Goal: Information Seeking & Learning: Learn about a topic

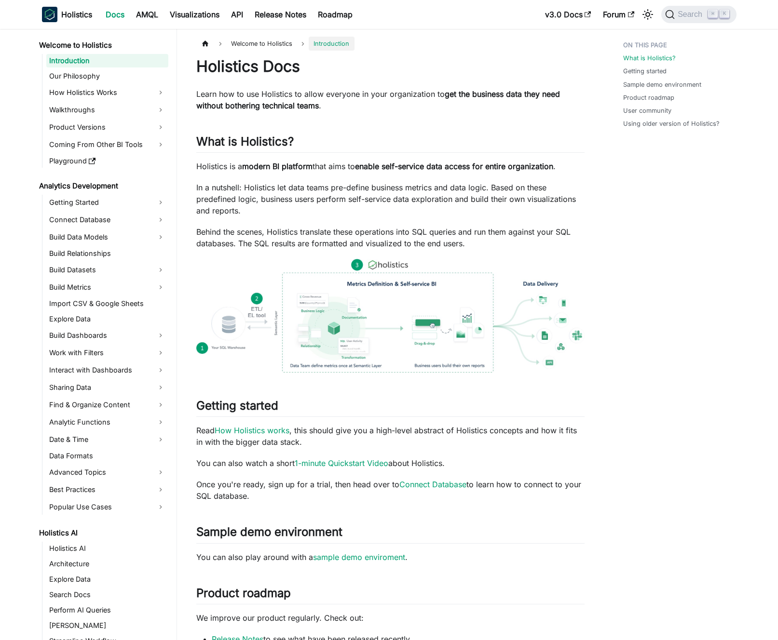
click at [319, 192] on p "In a nutshell: Holistics let data teams pre-define business metrics and data lo…" at bounding box center [390, 199] width 388 height 35
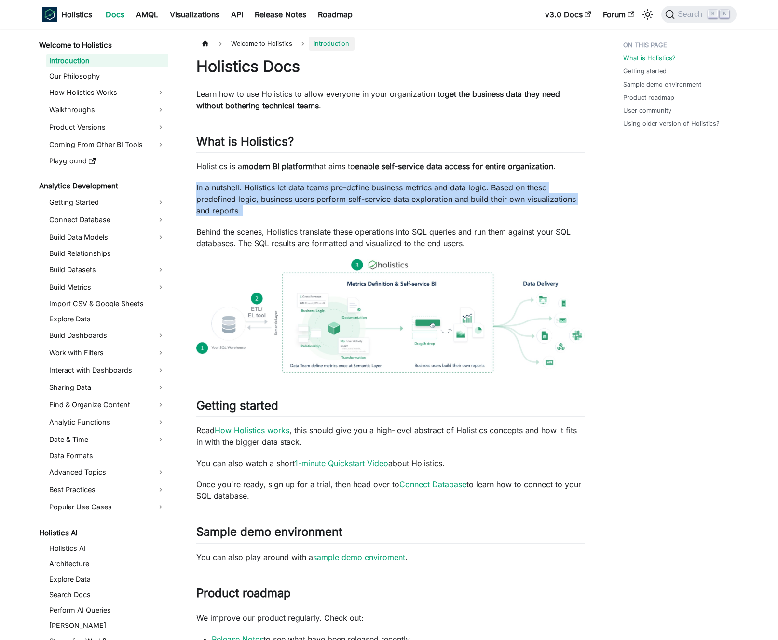
click at [319, 192] on p "In a nutshell: Holistics let data teams pre-define business metrics and data lo…" at bounding box center [390, 199] width 388 height 35
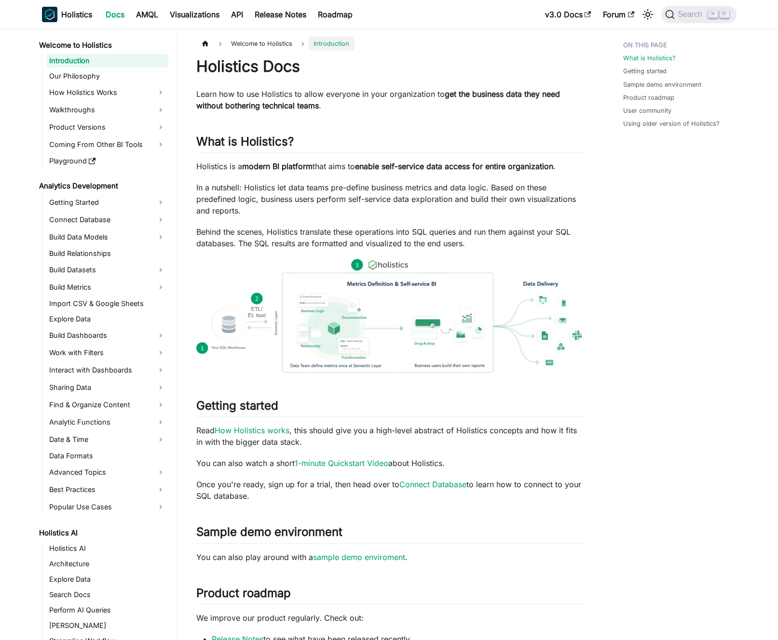
click at [328, 188] on p "In a nutshell: Holistics let data teams pre-define business metrics and data lo…" at bounding box center [390, 199] width 388 height 35
drag, startPoint x: 328, startPoint y: 188, endPoint x: 350, endPoint y: 189, distance: 21.7
click at [350, 189] on p "In a nutshell: Holistics let data teams pre-define business metrics and data lo…" at bounding box center [390, 199] width 388 height 35
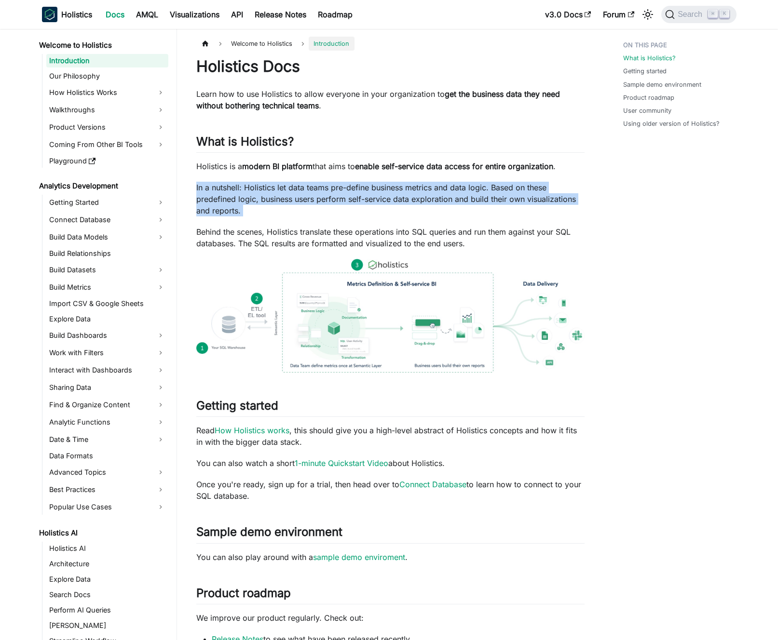
click at [350, 189] on p "In a nutshell: Holistics let data teams pre-define business metrics and data lo…" at bounding box center [390, 199] width 388 height 35
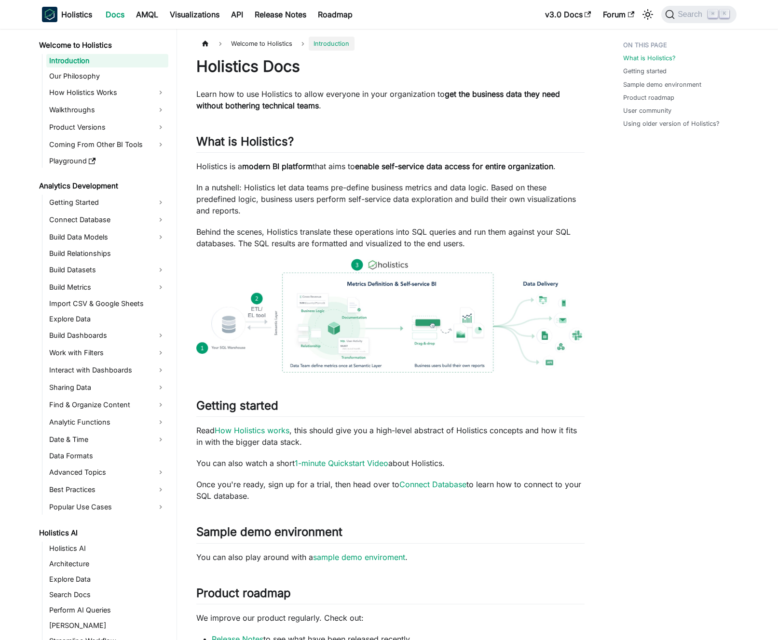
click at [342, 189] on p "In a nutshell: Holistics let data teams pre-define business metrics and data lo…" at bounding box center [390, 199] width 388 height 35
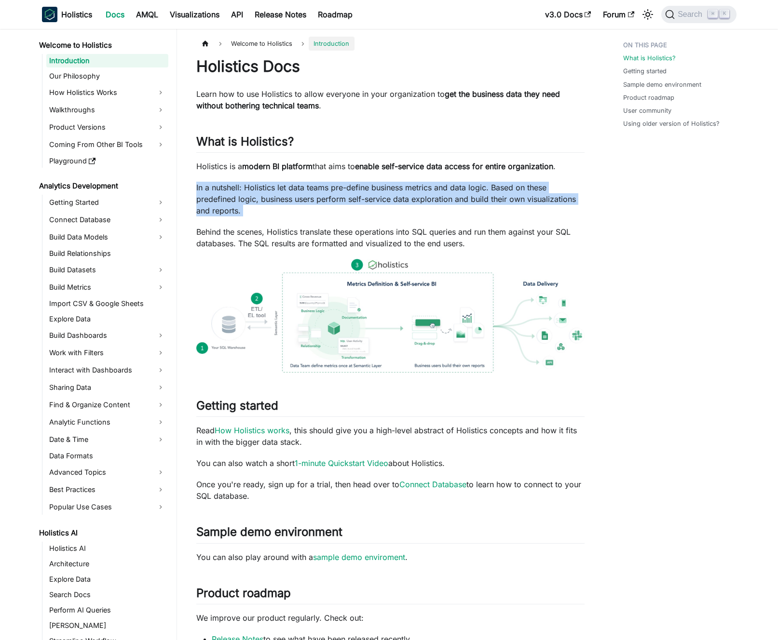
click at [342, 189] on p "In a nutshell: Holistics let data teams pre-define business metrics and data lo…" at bounding box center [390, 199] width 388 height 35
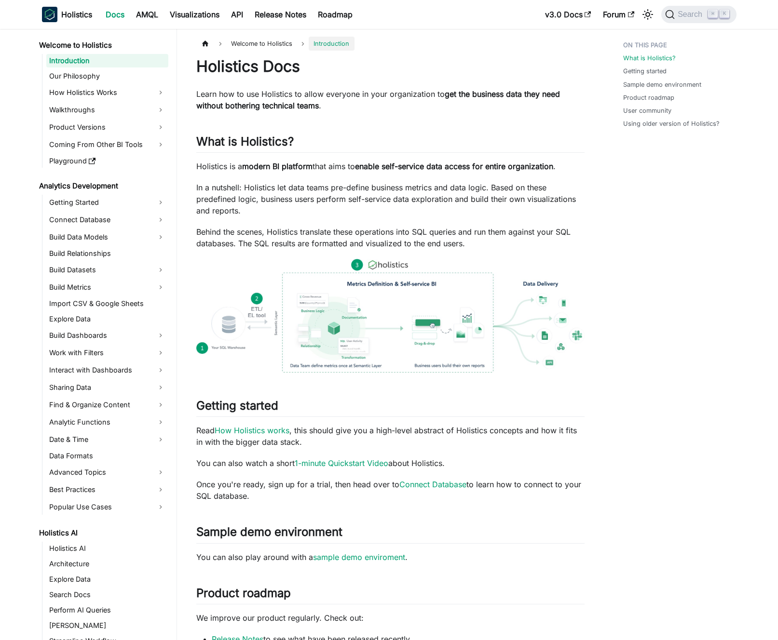
click at [331, 190] on p "In a nutshell: Holistics let data teams pre-define business metrics and data lo…" at bounding box center [390, 199] width 388 height 35
click at [322, 189] on p "In a nutshell: Holistics let data teams pre-define business metrics and data lo…" at bounding box center [390, 199] width 388 height 35
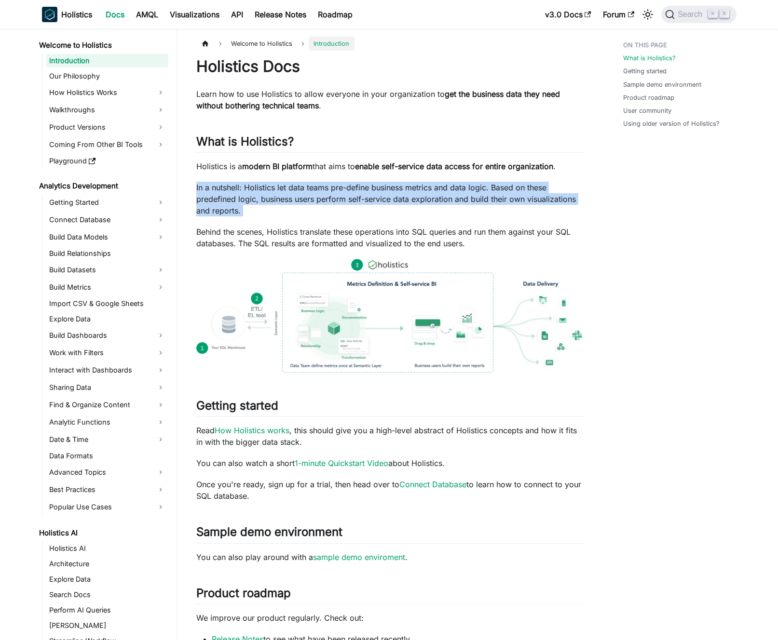
click at [322, 189] on p "In a nutshell: Holistics let data teams pre-define business metrics and data lo…" at bounding box center [390, 199] width 388 height 35
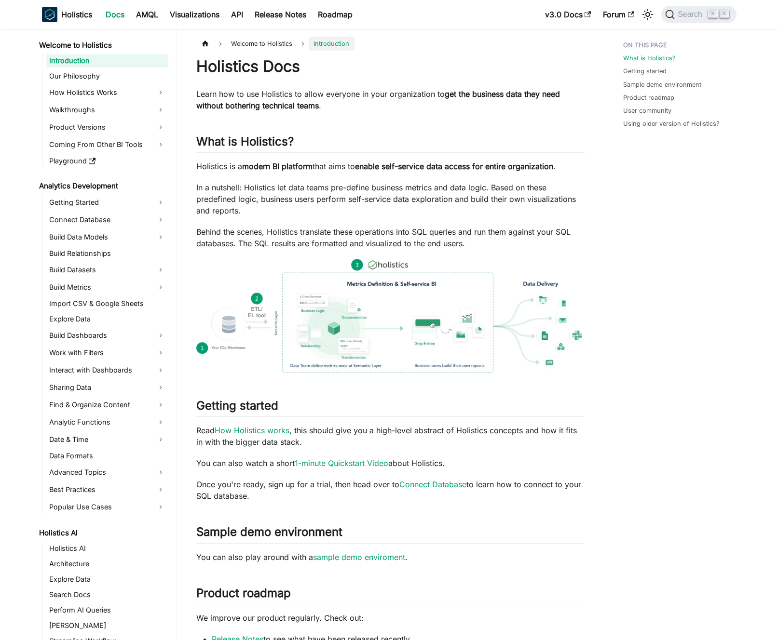
click at [333, 190] on p "In a nutshell: Holistics let data teams pre-define business metrics and data lo…" at bounding box center [390, 199] width 388 height 35
click at [287, 233] on p "Behind the scenes, Holistics translate these operations into SQL queries and ru…" at bounding box center [390, 237] width 388 height 23
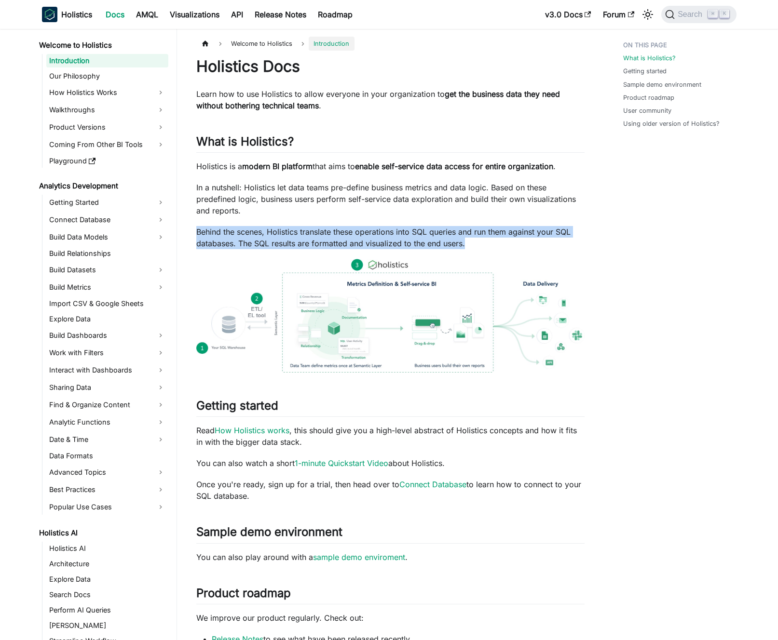
drag, startPoint x: 287, startPoint y: 233, endPoint x: 279, endPoint y: 234, distance: 8.7
click at [287, 233] on p "Behind the scenes, Holistics translate these operations into SQL queries and ru…" at bounding box center [390, 237] width 388 height 23
click at [279, 234] on p "Behind the scenes, Holistics translate these operations into SQL queries and ru…" at bounding box center [390, 237] width 388 height 23
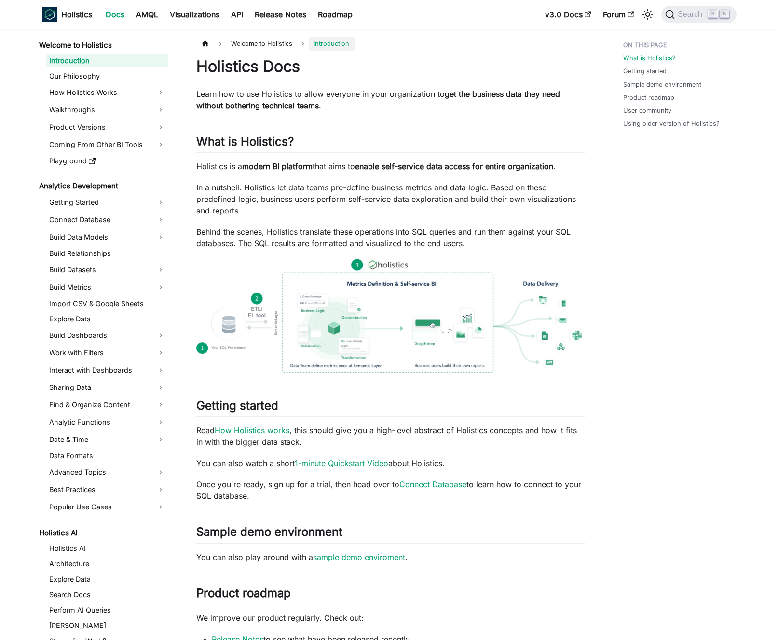
click at [273, 208] on p "In a nutshell: Holistics let data teams pre-define business metrics and data lo…" at bounding box center [390, 199] width 388 height 35
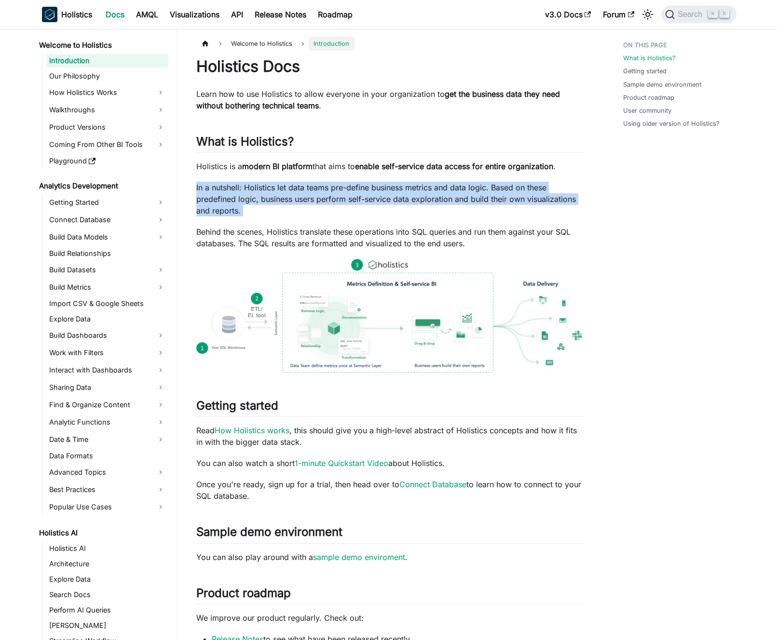
click at [273, 208] on p "In a nutshell: Holistics let data teams pre-define business metrics and data lo…" at bounding box center [390, 199] width 388 height 35
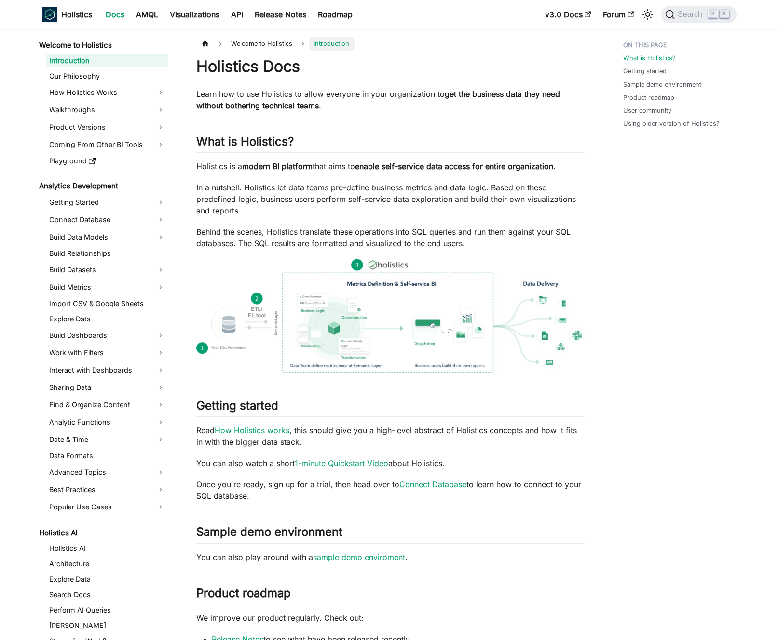
click at [262, 208] on p "In a nutshell: Holistics let data teams pre-define business metrics and data lo…" at bounding box center [390, 199] width 388 height 35
click at [380, 96] on p "Learn how to use Holistics to allow everyone in your organization to get the bu…" at bounding box center [390, 99] width 388 height 23
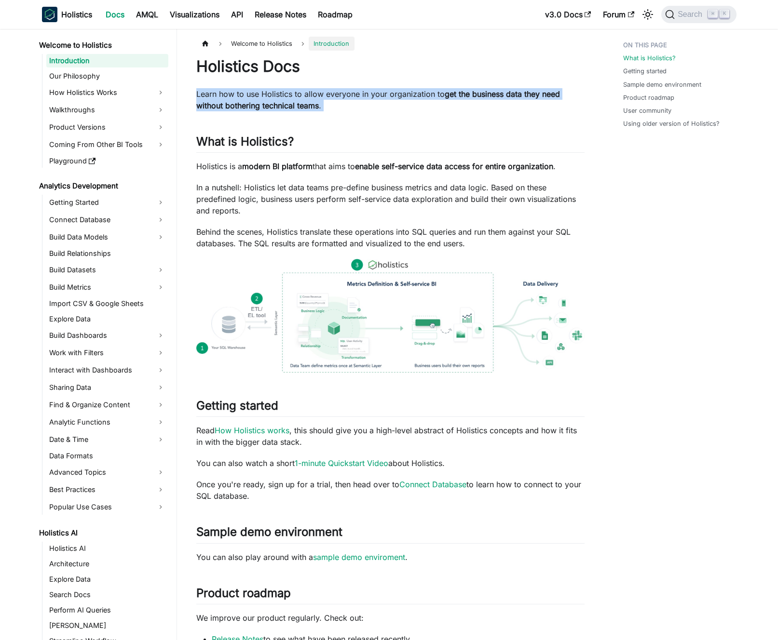
click at [380, 96] on p "Learn how to use Holistics to allow everyone in your organization to get the bu…" at bounding box center [390, 99] width 388 height 23
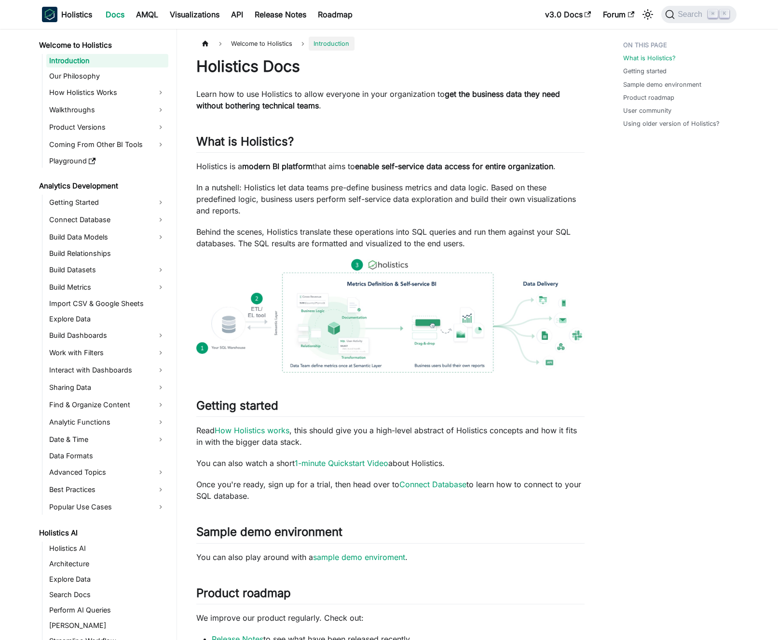
click at [372, 98] on p "Learn how to use Holistics to allow everyone in your organization to get the bu…" at bounding box center [390, 99] width 388 height 23
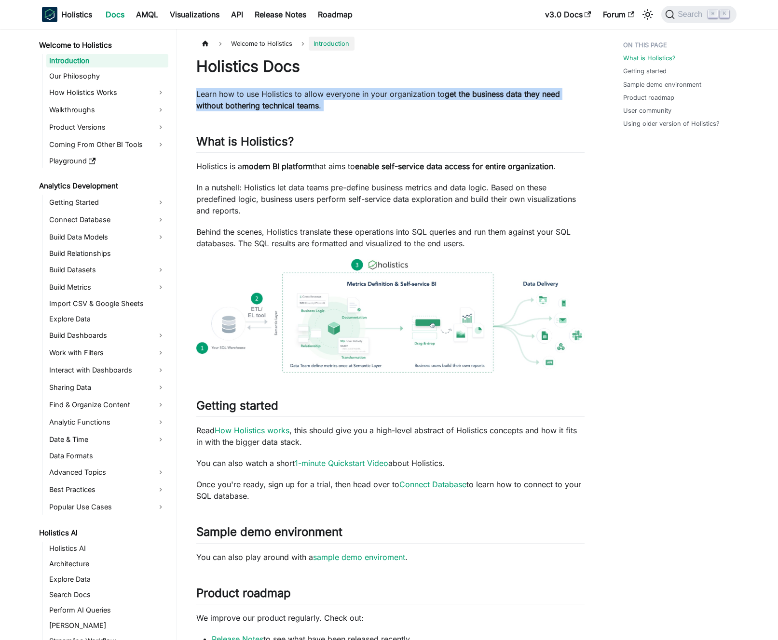
click at [372, 98] on p "Learn how to use Holistics to allow everyone in your organization to get the bu…" at bounding box center [390, 99] width 388 height 23
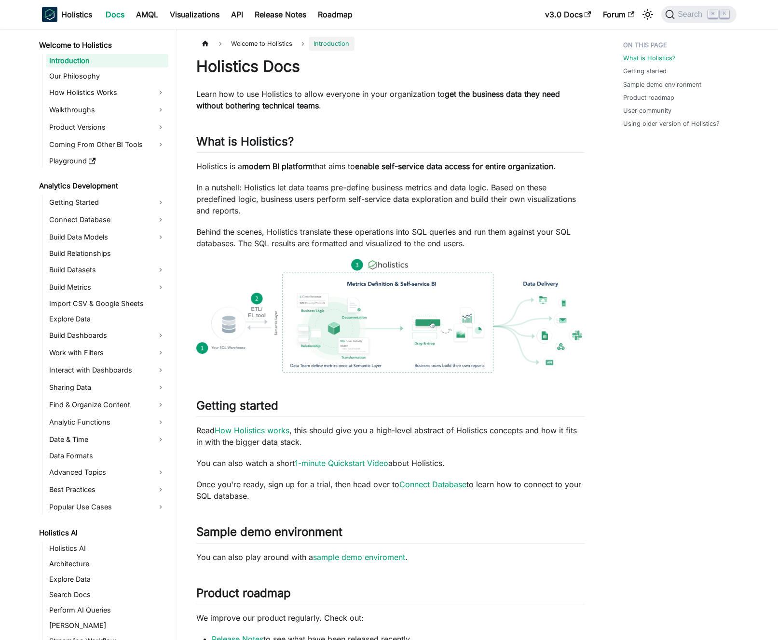
click at [399, 95] on p "Learn how to use Holistics to allow everyone in your organization to get the bu…" at bounding box center [390, 99] width 388 height 23
drag, startPoint x: 399, startPoint y: 95, endPoint x: 210, endPoint y: 97, distance: 189.0
click at [210, 97] on p "Learn how to use Holistics to allow everyone in your organization to get the bu…" at bounding box center [390, 99] width 388 height 23
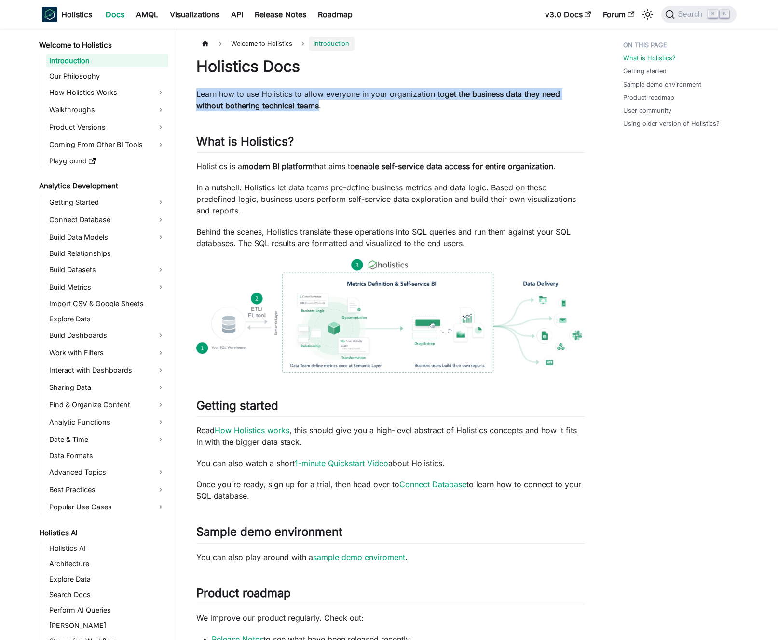
drag, startPoint x: 210, startPoint y: 97, endPoint x: 303, endPoint y: 107, distance: 93.5
click at [303, 107] on p "Learn how to use Holistics to allow everyone in your organization to get the bu…" at bounding box center [390, 99] width 388 height 23
click at [303, 107] on strong "get the business data they need without bothering technical teams" at bounding box center [378, 99] width 364 height 21
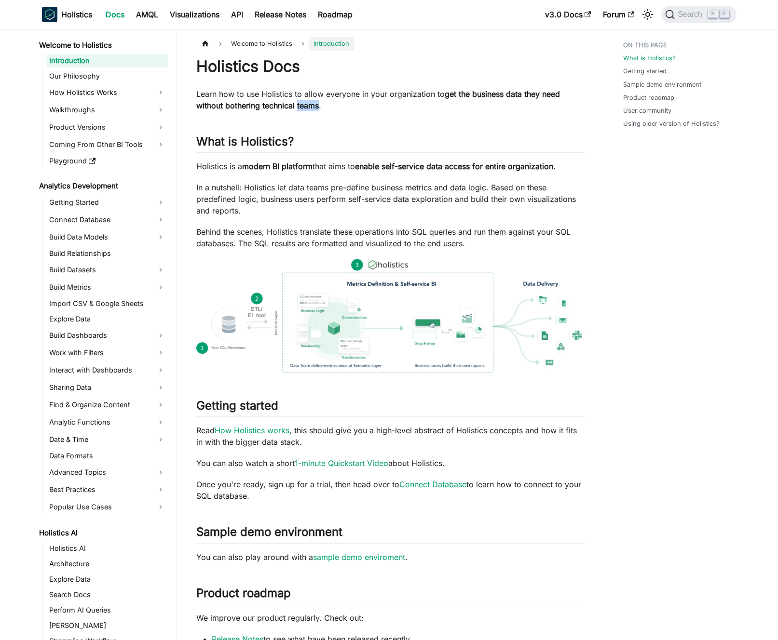
click at [303, 107] on strong "get the business data they need without bothering technical teams" at bounding box center [378, 99] width 364 height 21
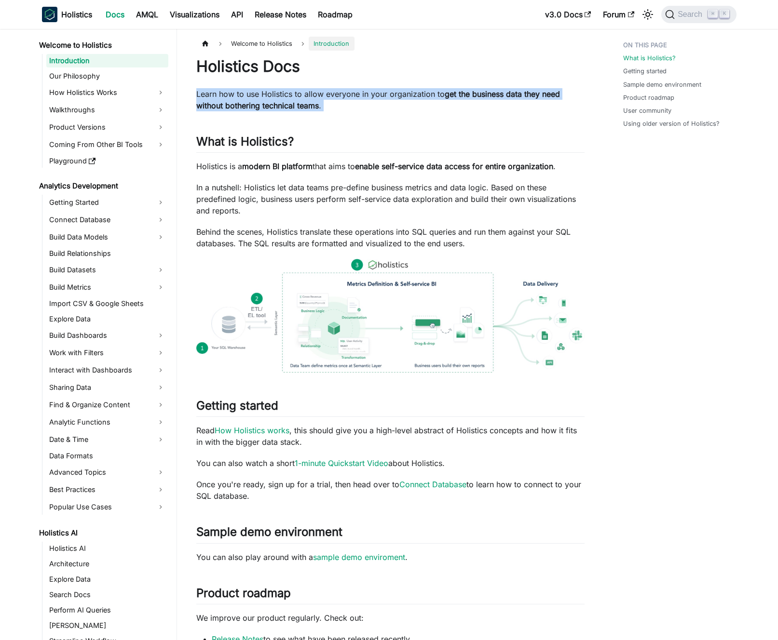
click at [303, 107] on strong "get the business data they need without bothering technical teams" at bounding box center [378, 99] width 364 height 21
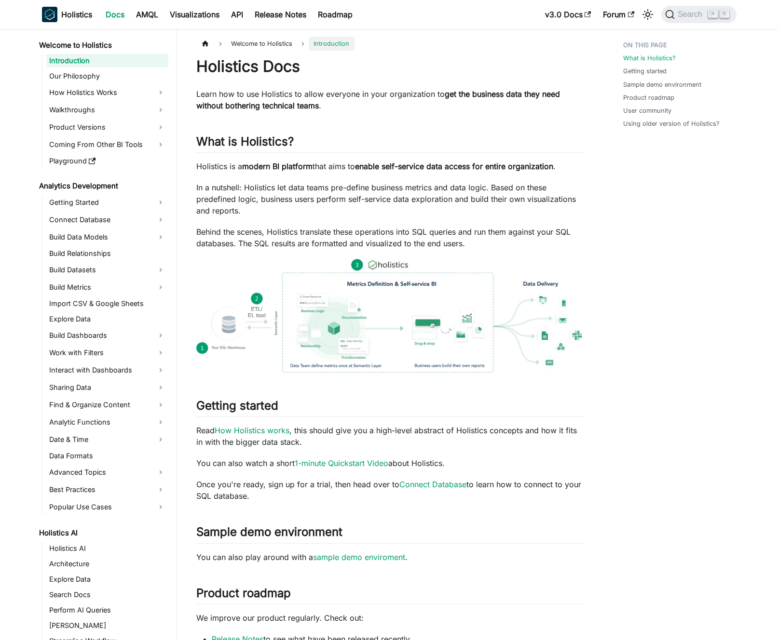
click at [309, 107] on strong "get the business data they need without bothering technical teams" at bounding box center [378, 99] width 364 height 21
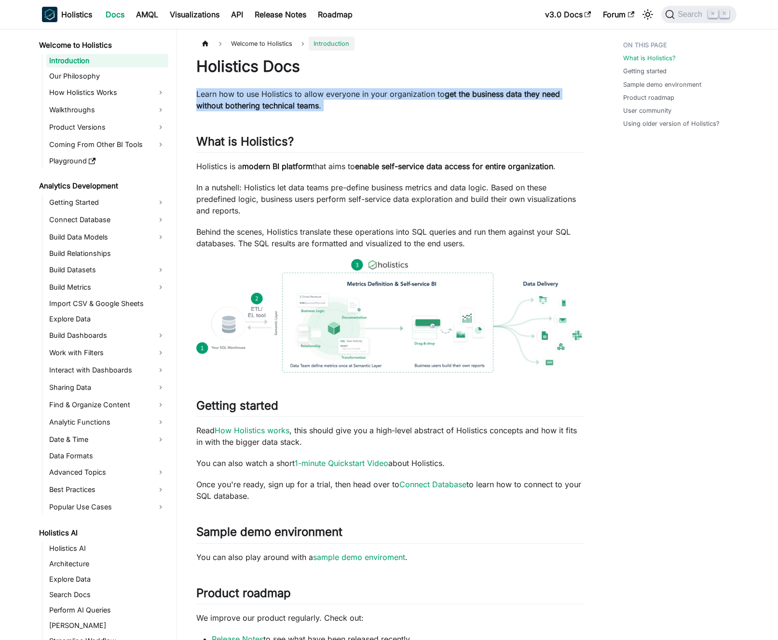
drag, startPoint x: 309, startPoint y: 107, endPoint x: 315, endPoint y: 105, distance: 6.6
click at [311, 106] on strong "get the business data they need without bothering technical teams" at bounding box center [378, 99] width 364 height 21
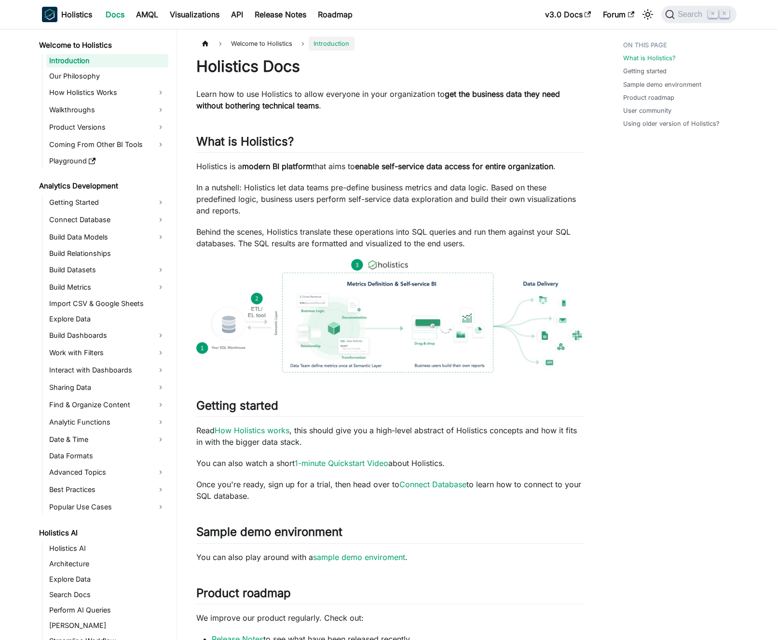
click at [315, 105] on strong "get the business data they need without bothering technical teams" at bounding box center [378, 99] width 364 height 21
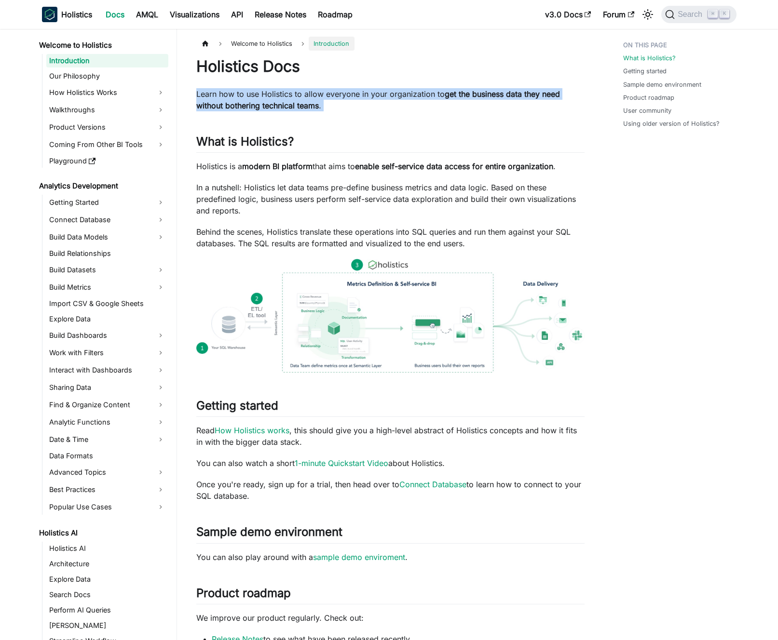
click at [315, 105] on strong "get the business data they need without bothering technical teams" at bounding box center [378, 99] width 364 height 21
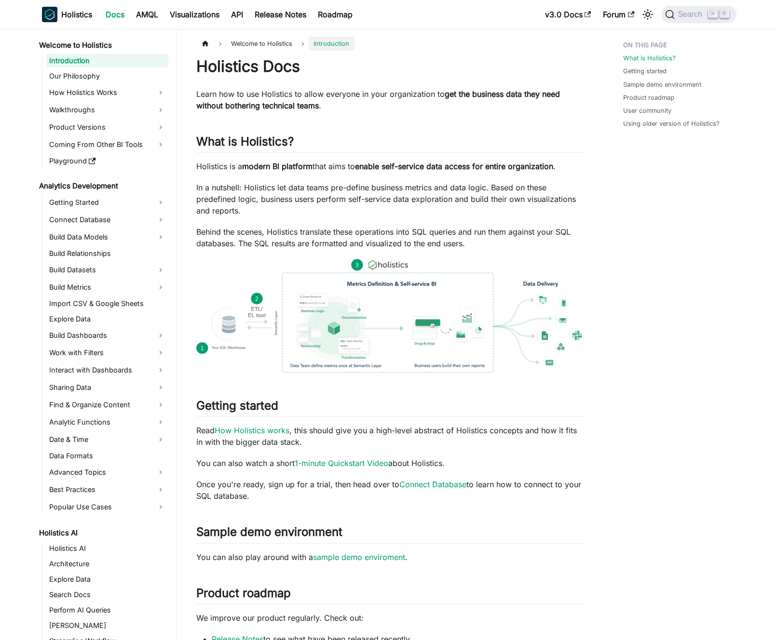
click at [304, 106] on strong "get the business data they need without bothering technical teams" at bounding box center [378, 99] width 364 height 21
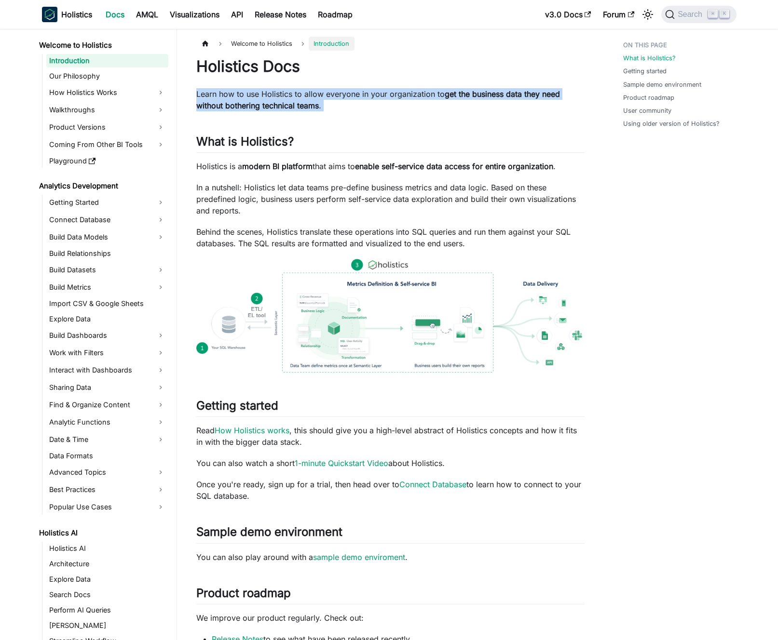
click at [304, 106] on strong "get the business data they need without bothering technical teams" at bounding box center [378, 99] width 364 height 21
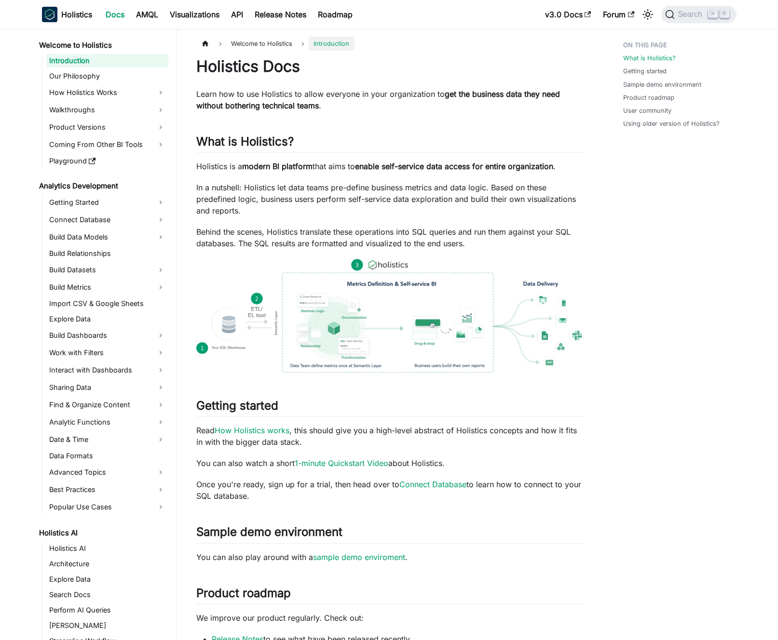
click at [297, 104] on strong "get the business data they need without bothering technical teams" at bounding box center [378, 99] width 364 height 21
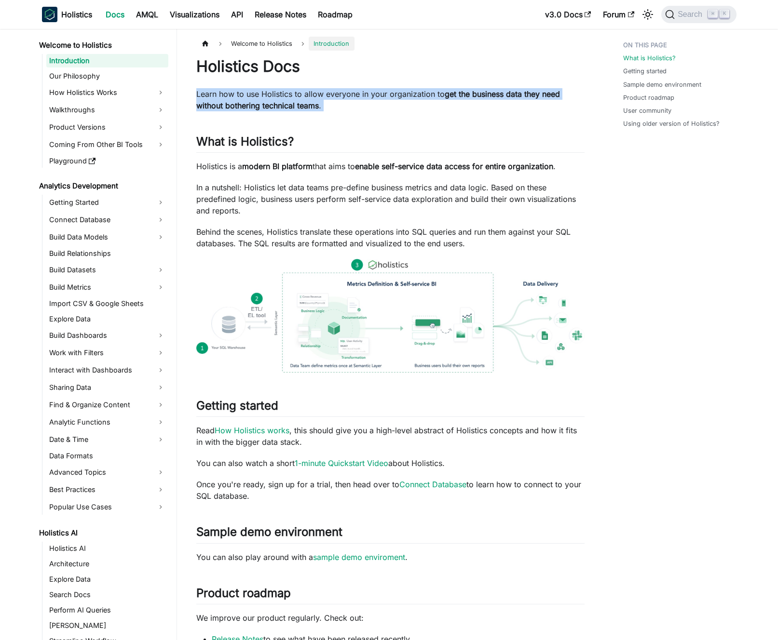
click at [297, 104] on strong "get the business data they need without bothering technical teams" at bounding box center [378, 99] width 364 height 21
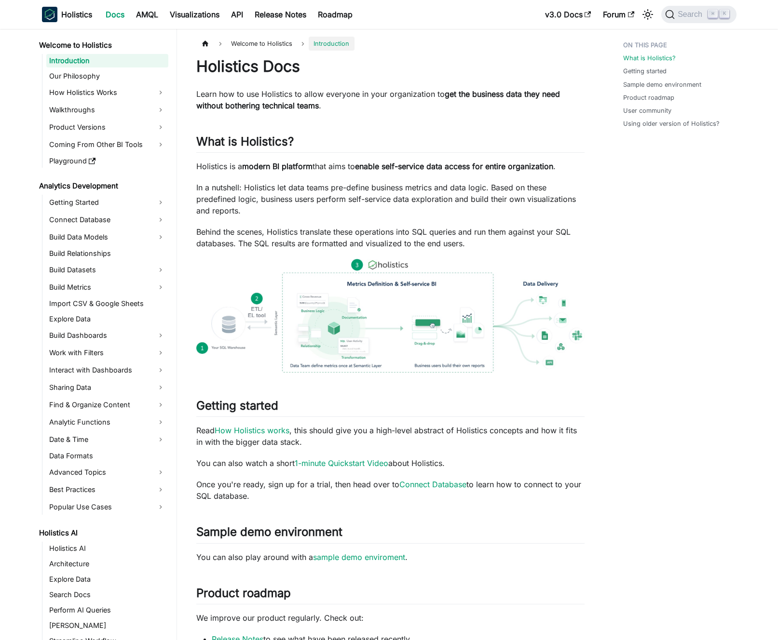
click at [290, 103] on strong "get the business data they need without bothering technical teams" at bounding box center [378, 99] width 364 height 21
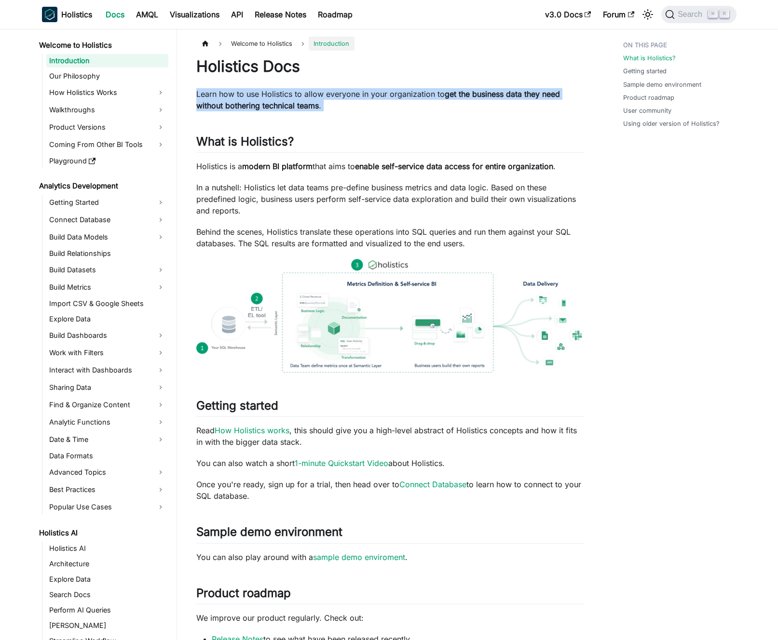
click at [290, 103] on strong "get the business data they need without bothering technical teams" at bounding box center [378, 99] width 364 height 21
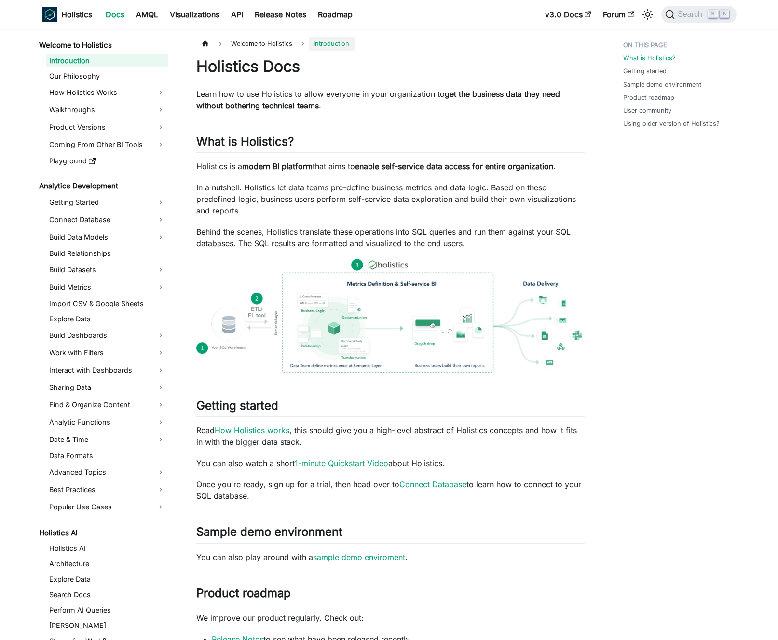
click at [298, 101] on strong "get the business data they need without bothering technical teams" at bounding box center [378, 99] width 364 height 21
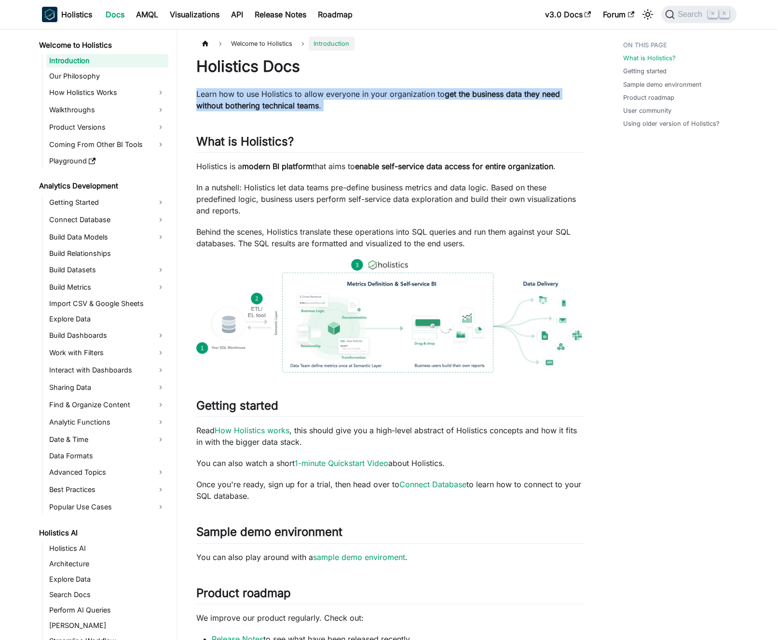
click at [298, 101] on strong "get the business data they need without bothering technical teams" at bounding box center [378, 99] width 364 height 21
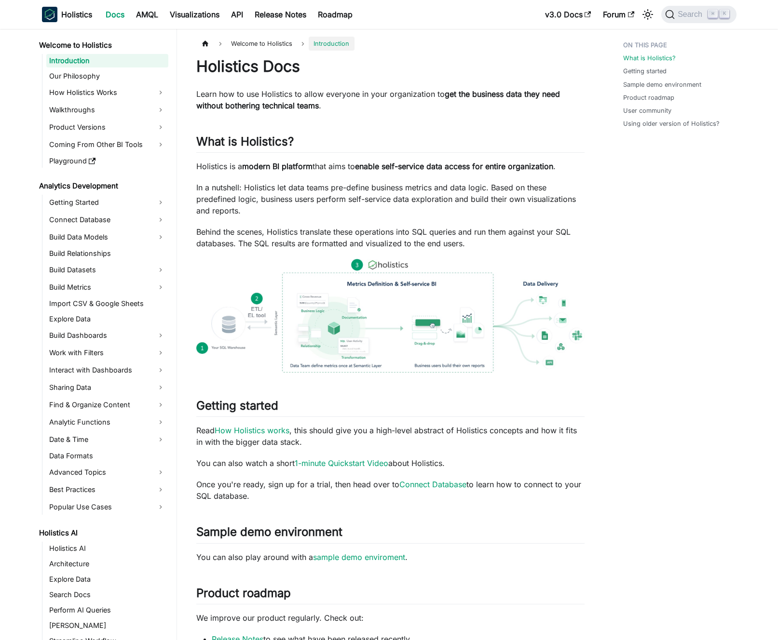
click at [308, 99] on p "Learn how to use Holistics to allow everyone in your organization to get the bu…" at bounding box center [390, 99] width 388 height 23
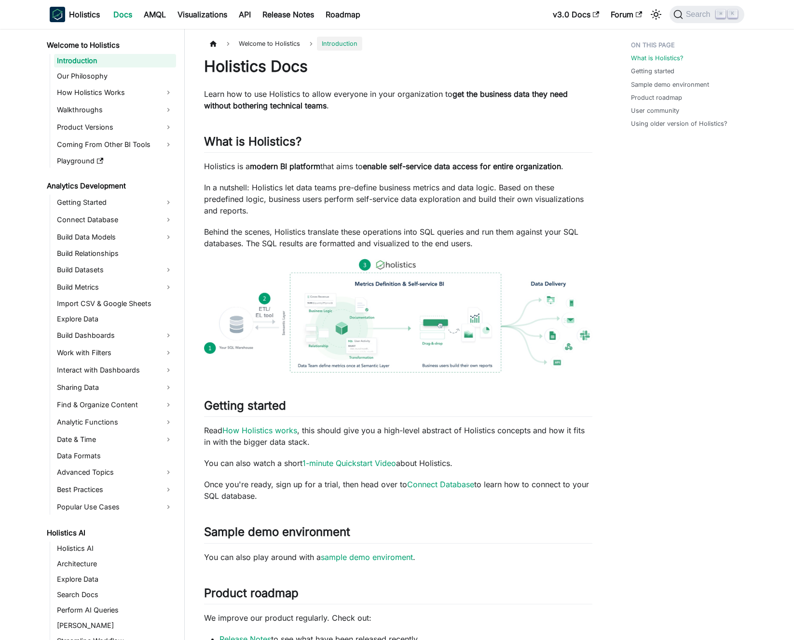
click at [338, 244] on p "Behind the scenes, Holistics translate these operations into SQL queries and ru…" at bounding box center [398, 237] width 388 height 23
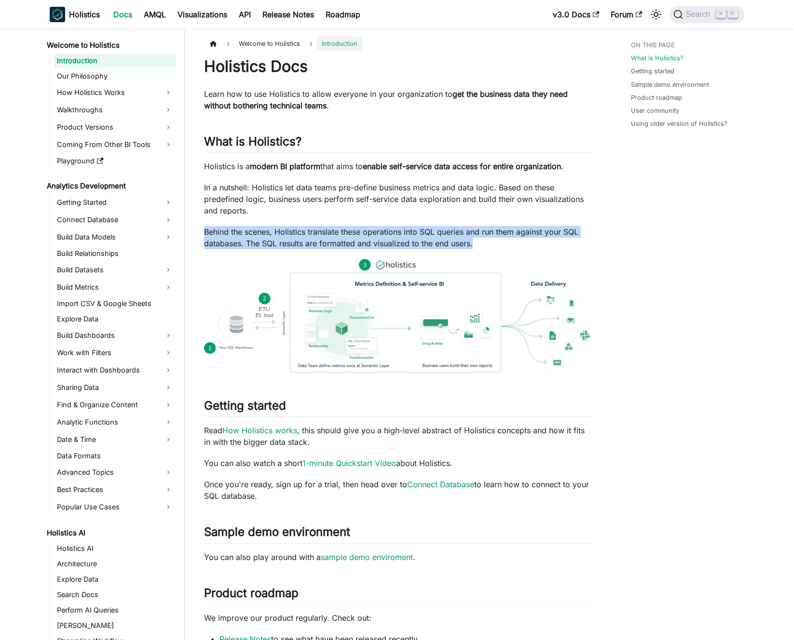
drag, startPoint x: 338, startPoint y: 244, endPoint x: 337, endPoint y: 219, distance: 25.1
click at [338, 243] on p "Behind the scenes, Holistics translate these operations into SQL queries and ru…" at bounding box center [398, 237] width 388 height 23
click at [337, 217] on div "Holistics Docs Learn how to use Holistics to allow everyone in your organizatio…" at bounding box center [398, 483] width 388 height 852
